Goal: Navigation & Orientation: Understand site structure

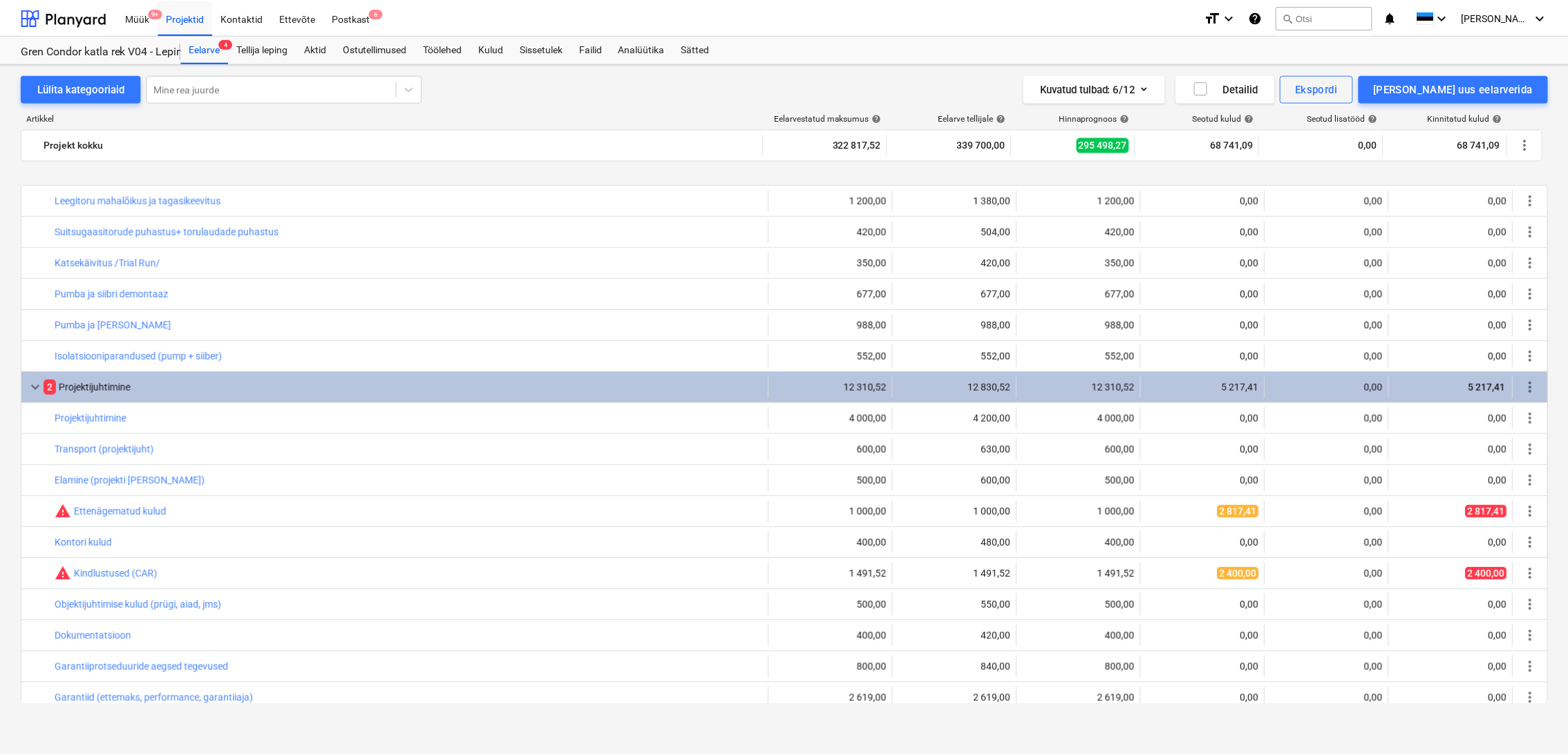
scroll to position [1608, 0]
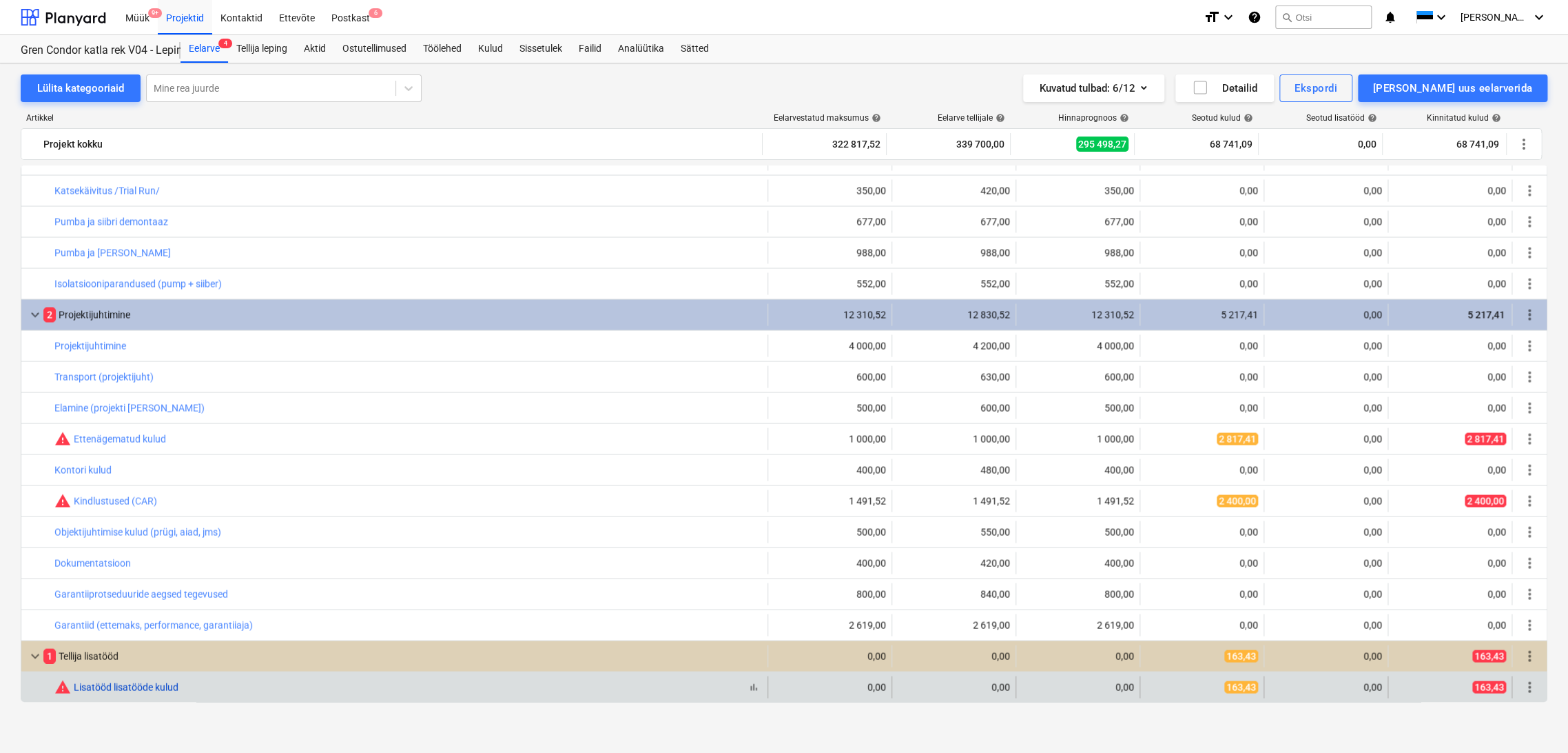
click at [133, 688] on link "Lisatööd lisatööde kulud" at bounding box center [126, 686] width 105 height 11
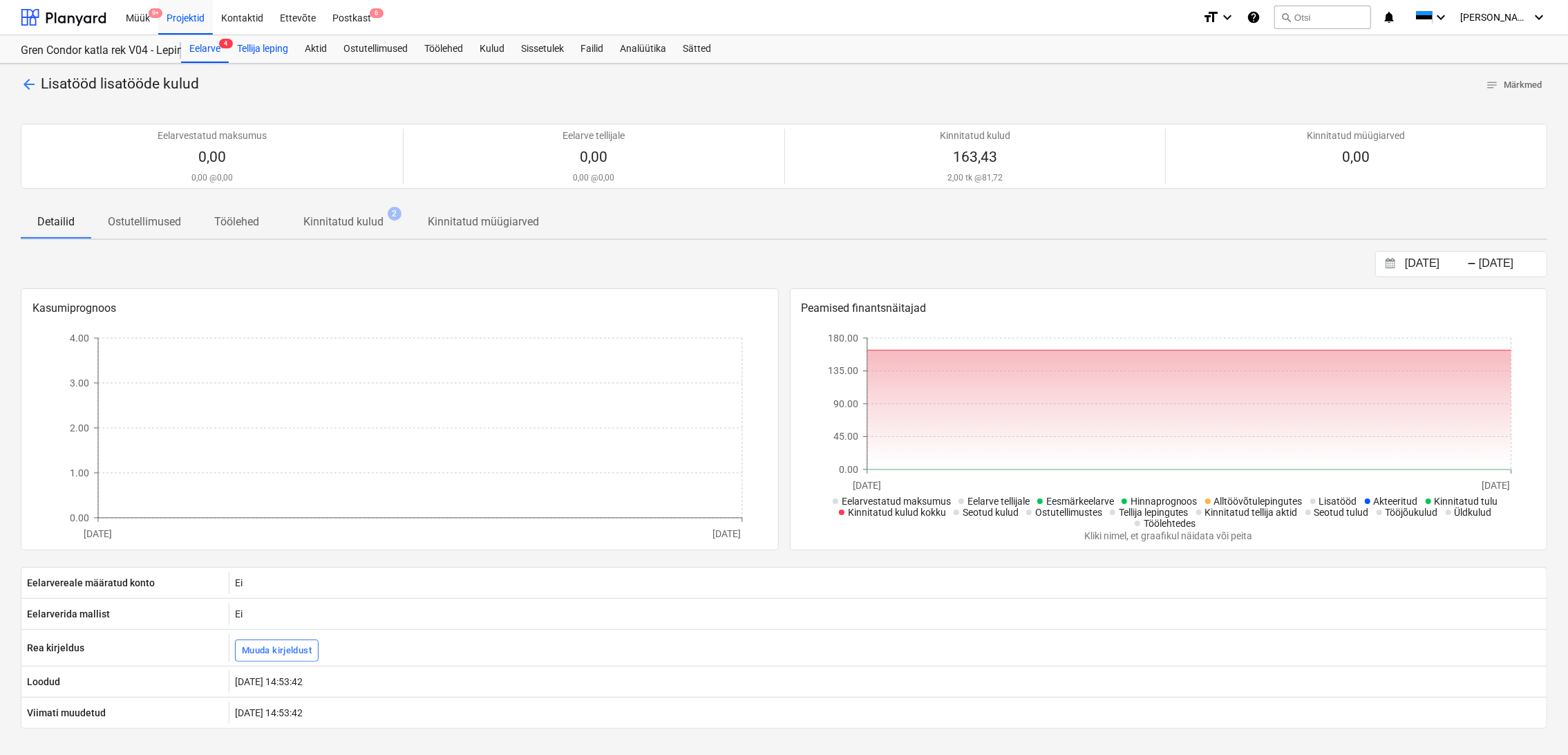
click at [278, 51] on div "Tellija leping" at bounding box center [262, 49] width 68 height 28
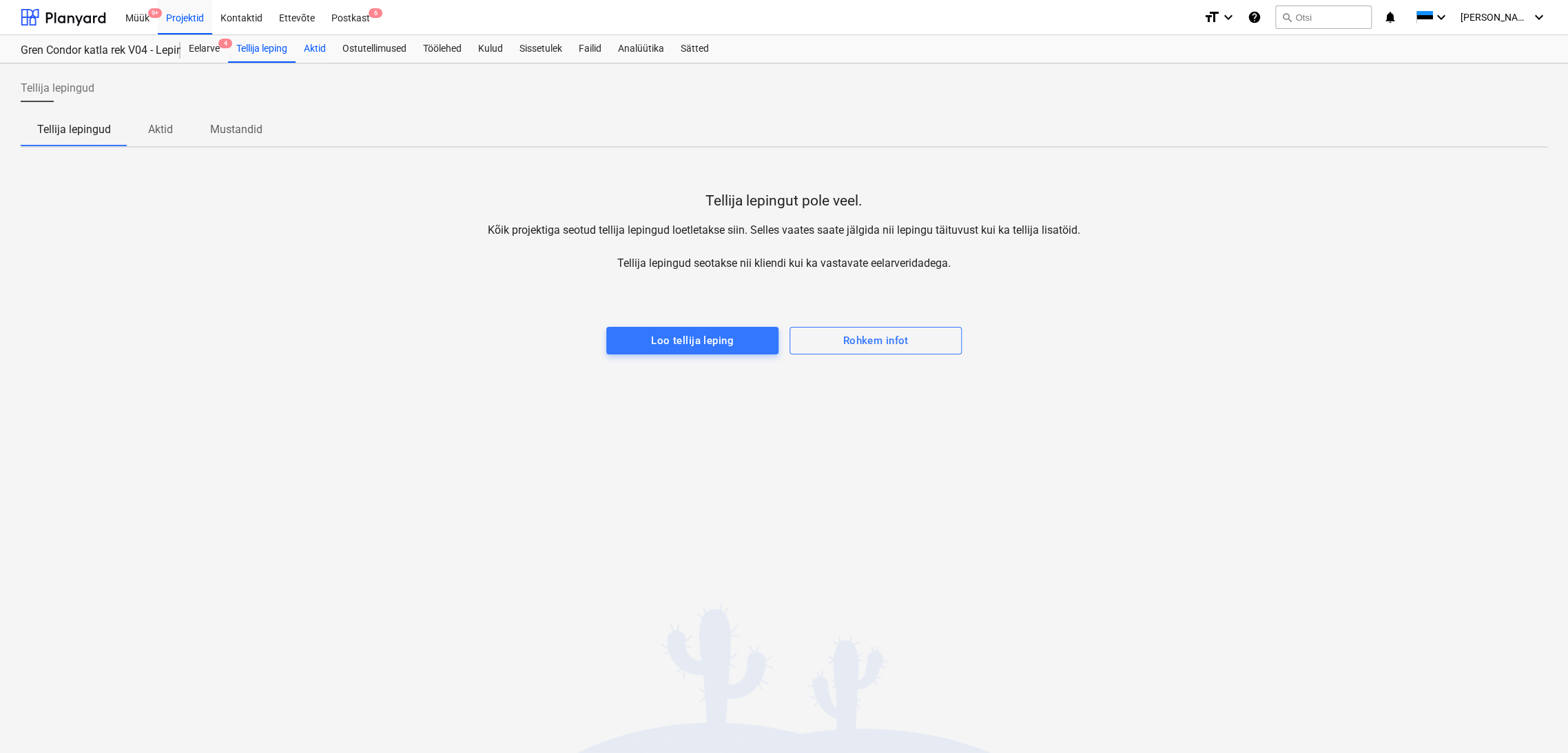
click at [314, 50] on div "Aktid" at bounding box center [315, 49] width 38 height 28
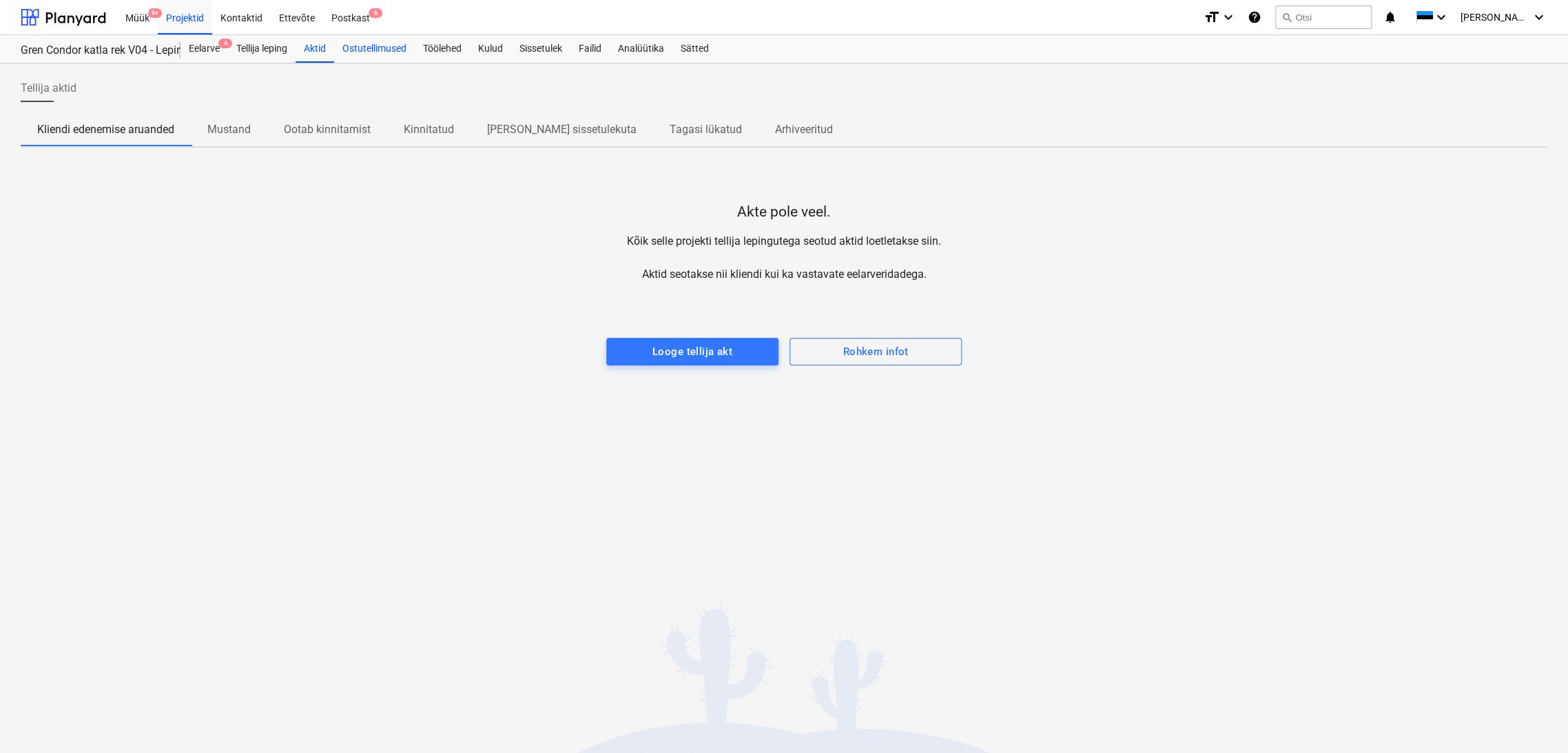
click at [373, 49] on div "Ostutellimused" at bounding box center [374, 49] width 80 height 28
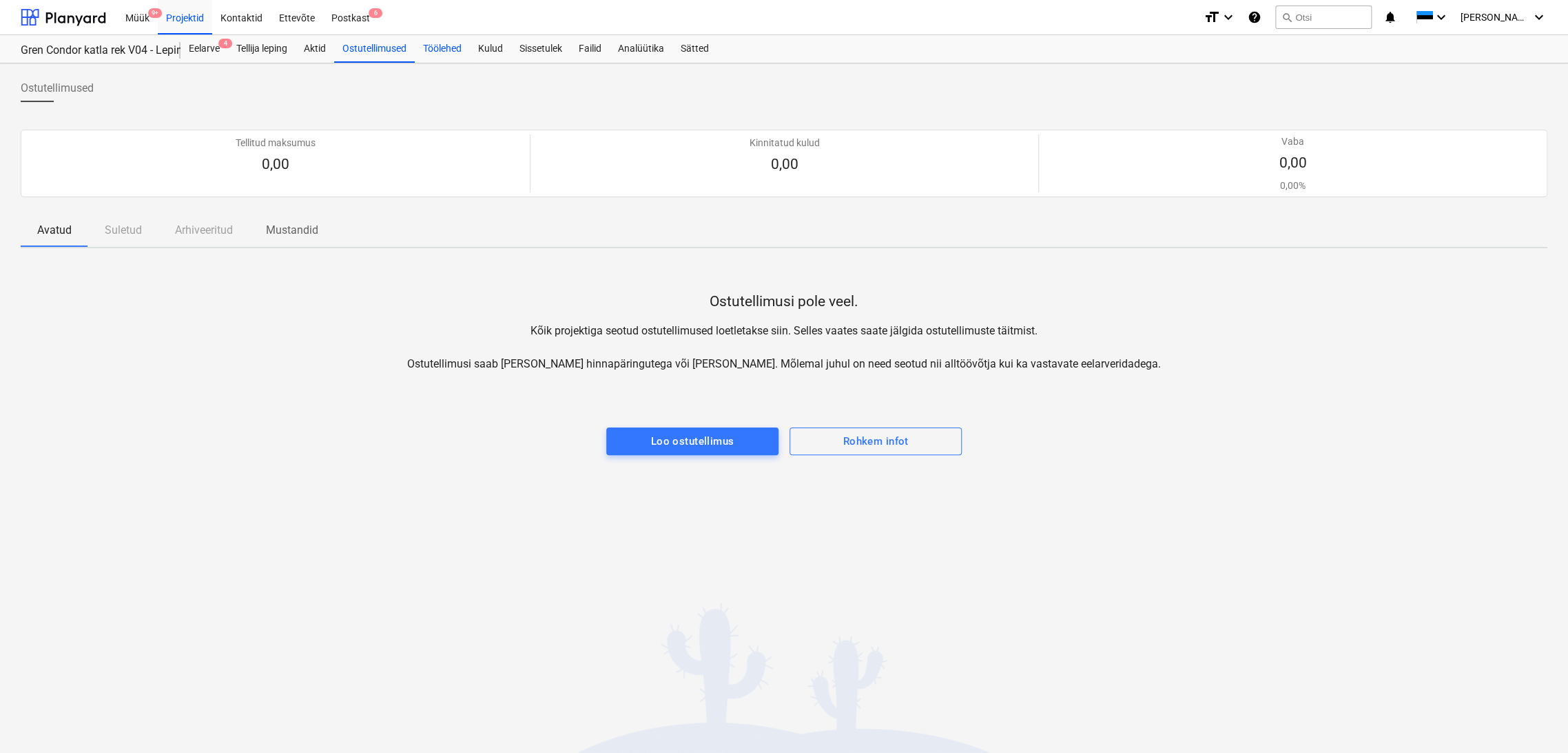
click at [444, 49] on div "Töölehed" at bounding box center [443, 49] width 55 height 28
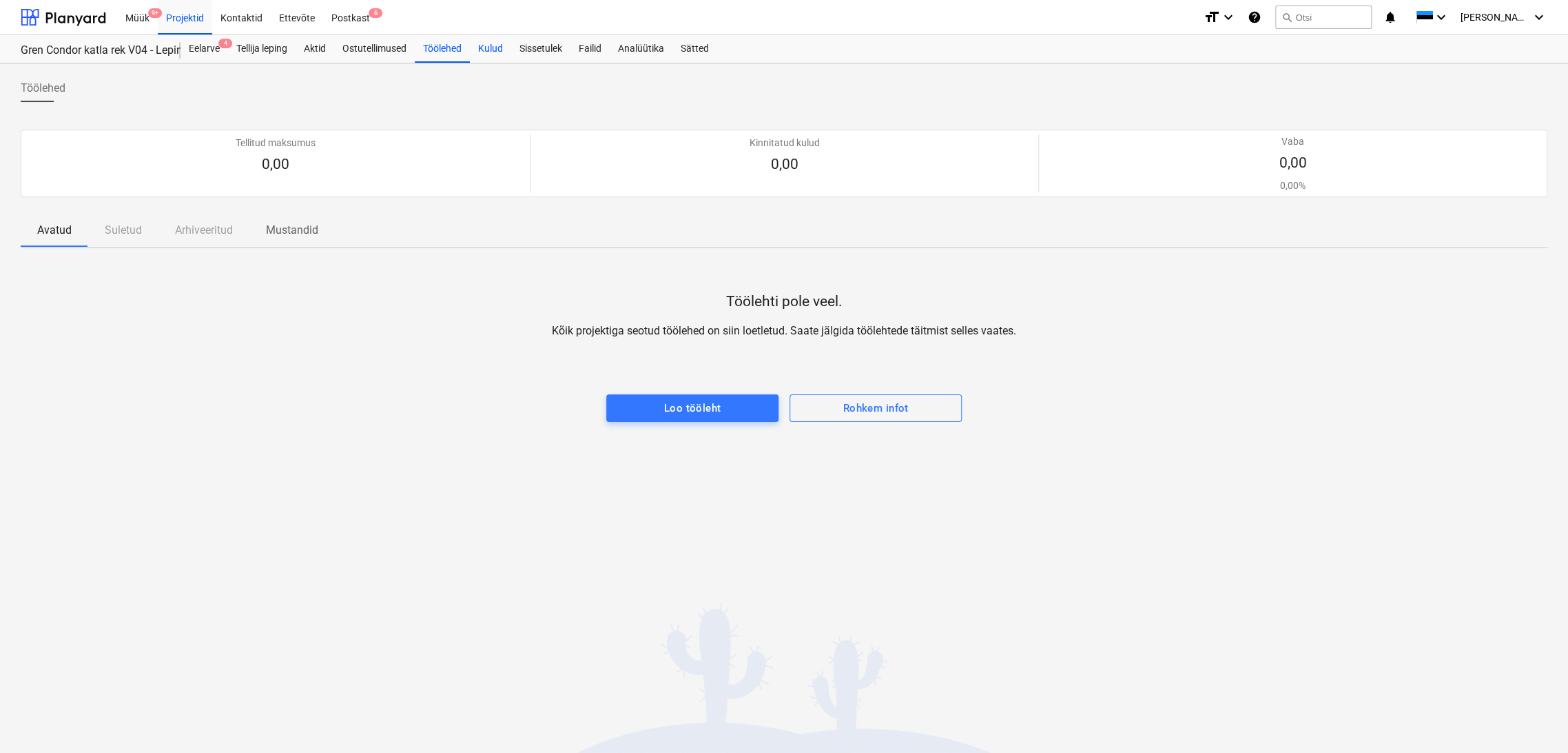
click at [486, 49] on div "Kulud" at bounding box center [489, 49] width 41 height 28
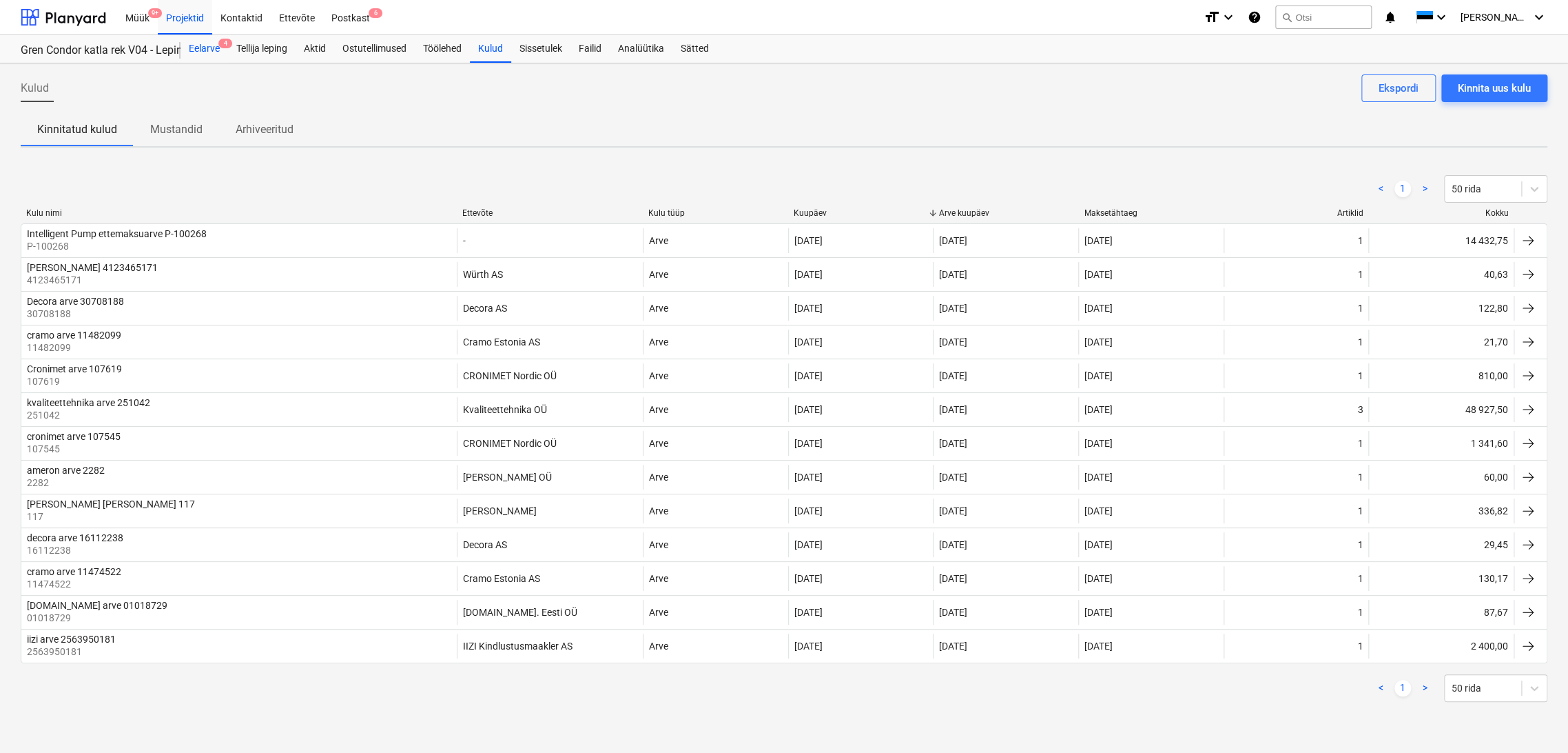
click at [207, 51] on div "Eelarve 4" at bounding box center [204, 49] width 48 height 28
